Goal: Transaction & Acquisition: Purchase product/service

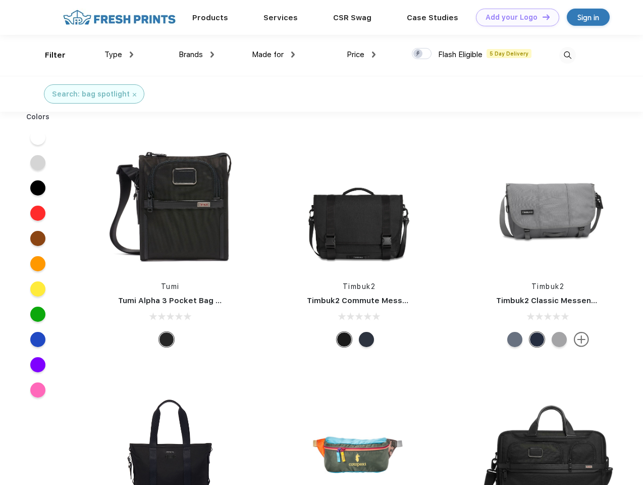
click at [514, 17] on link "Add your Logo Design Tool" at bounding box center [517, 18] width 83 height 18
click at [0, 0] on div "Design Tool" at bounding box center [0, 0] width 0 height 0
click at [542, 17] on link "Add your Logo Design Tool" at bounding box center [517, 18] width 83 height 18
click at [48, 55] on div "Filter" at bounding box center [55, 55] width 21 height 12
click at [119, 55] on span "Type" at bounding box center [114, 54] width 18 height 9
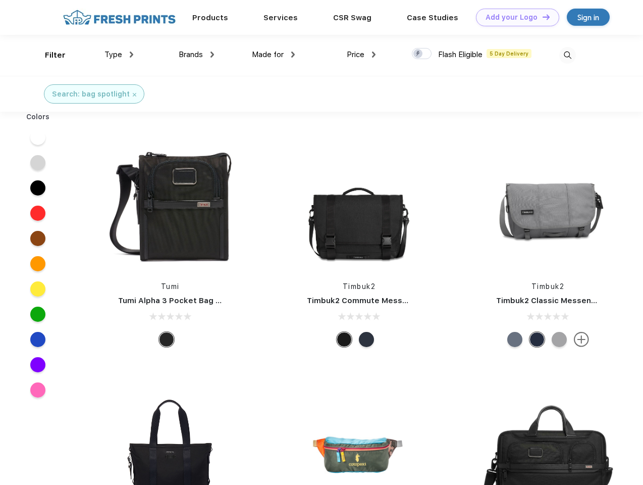
click at [196, 55] on span "Brands" at bounding box center [191, 54] width 24 height 9
click at [274, 55] on span "Made for" at bounding box center [268, 54] width 32 height 9
click at [361, 55] on span "Price" at bounding box center [356, 54] width 18 height 9
click at [422, 54] on div at bounding box center [422, 53] width 20 height 11
click at [419, 54] on input "checkbox" at bounding box center [415, 50] width 7 height 7
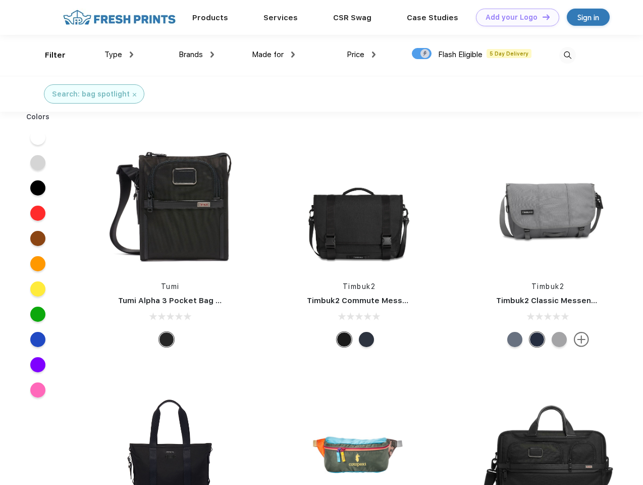
click at [567, 55] on img at bounding box center [567, 55] width 17 height 17
